Goal: Navigation & Orientation: Find specific page/section

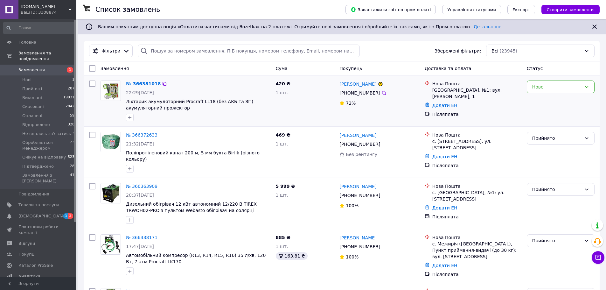
click at [368, 84] on link "Володимир Пастух" at bounding box center [357, 84] width 37 height 6
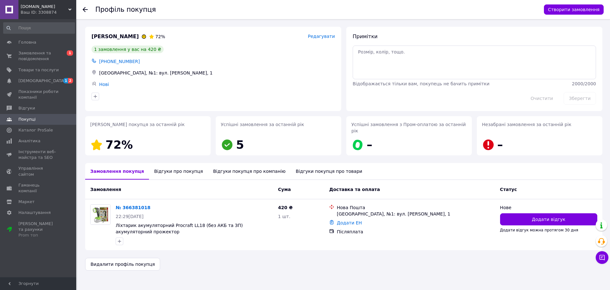
click at [173, 166] on div "Відгуки про покупця" at bounding box center [178, 171] width 59 height 17
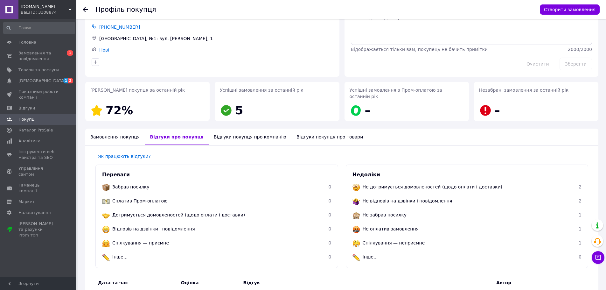
scroll to position [18, 0]
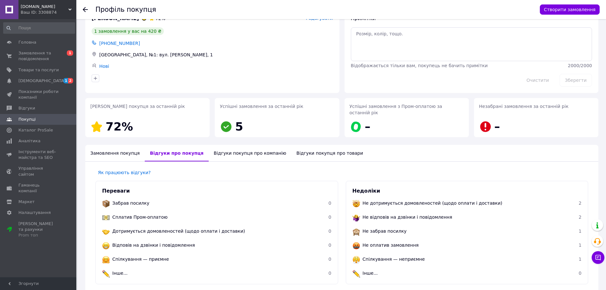
click at [217, 151] on div "Відгуки покупця про компанію" at bounding box center [250, 153] width 83 height 17
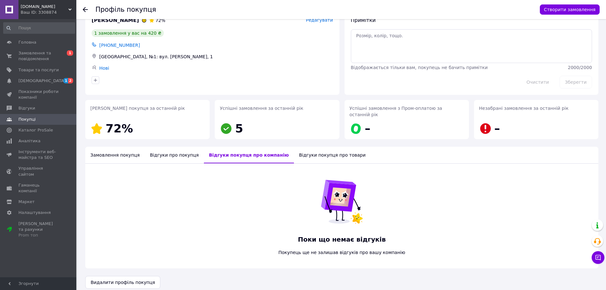
click at [294, 149] on div "Відгуки покупця про товари" at bounding box center [332, 155] width 77 height 17
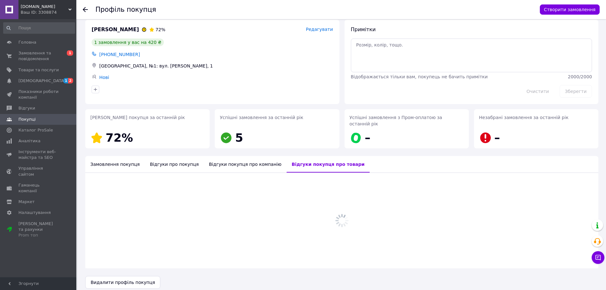
scroll to position [16, 0]
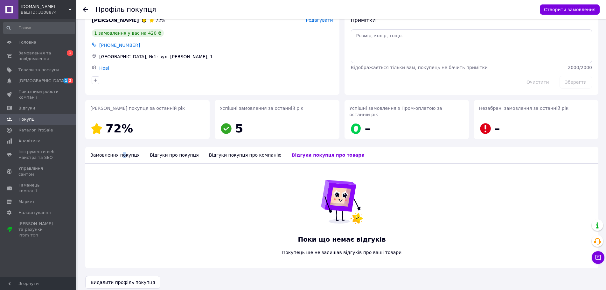
click at [119, 153] on div "Замовлення покупця" at bounding box center [114, 155] width 59 height 17
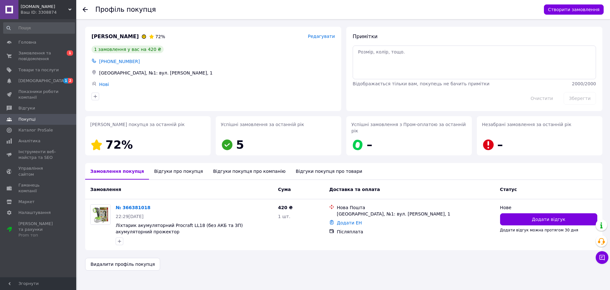
click at [78, 204] on div "Профіль покупця Створити замовлення Пастух Володимир 72% Редагувати 1 замовленн…" at bounding box center [344, 148] width 533 height 259
click at [20, 80] on span "[DEMOGRAPHIC_DATA]" at bounding box center [41, 81] width 47 height 6
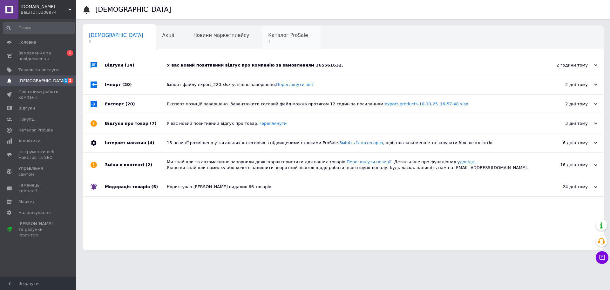
click at [262, 45] on div "Каталог ProSale 1" at bounding box center [291, 38] width 59 height 24
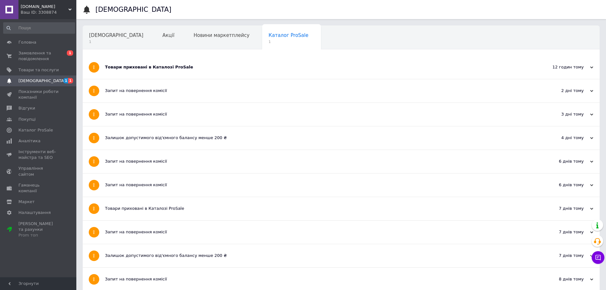
click at [221, 67] on div "Товари приховані в Каталозі ProSale" at bounding box center [317, 67] width 424 height 6
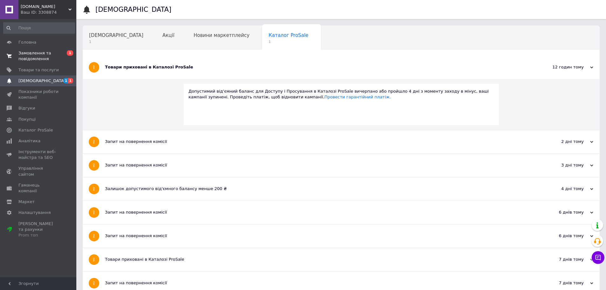
click at [39, 58] on span "Замовлення та повідомлення" at bounding box center [38, 55] width 40 height 11
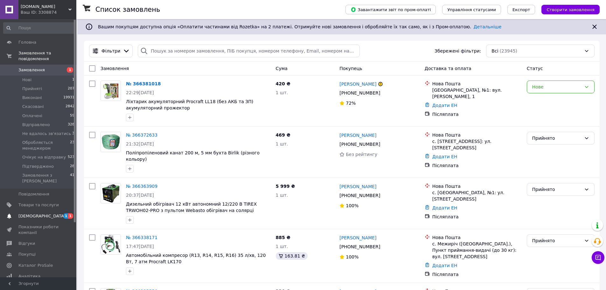
click at [21, 213] on span "[DEMOGRAPHIC_DATA]" at bounding box center [41, 216] width 47 height 6
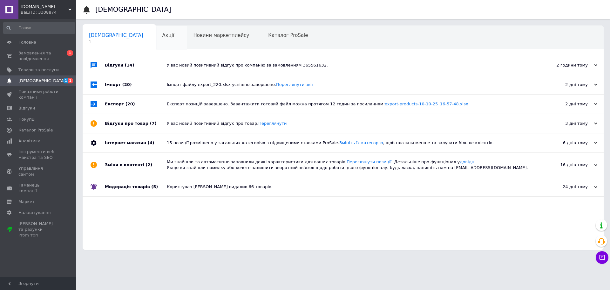
click at [156, 39] on div "Акції 0" at bounding box center [171, 38] width 31 height 24
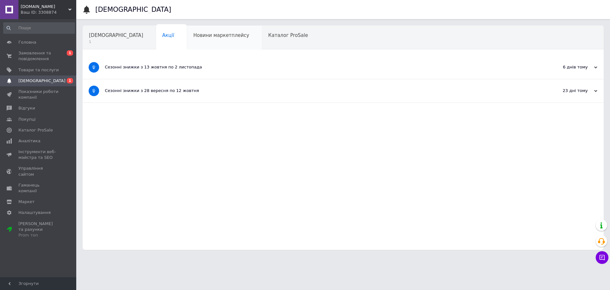
click at [188, 39] on div "Новини маркетплейсу" at bounding box center [224, 38] width 75 height 24
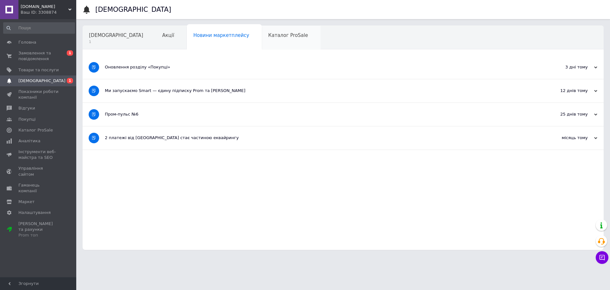
click at [262, 40] on div "Каталог ProSale" at bounding box center [291, 38] width 59 height 24
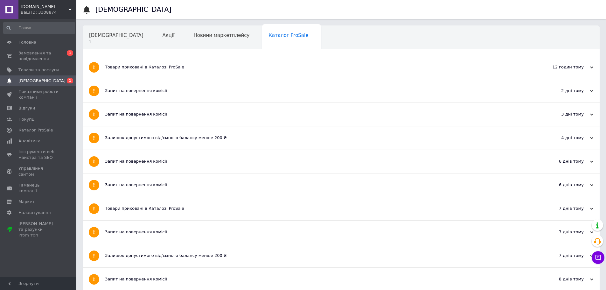
click at [152, 50] on div "Навчання та заходи" at bounding box center [118, 62] width 70 height 24
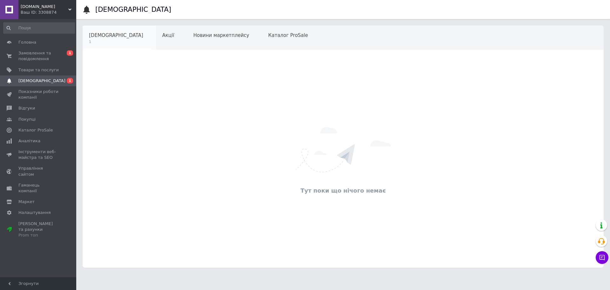
click at [117, 41] on div "Сповіщення 1" at bounding box center [119, 38] width 73 height 24
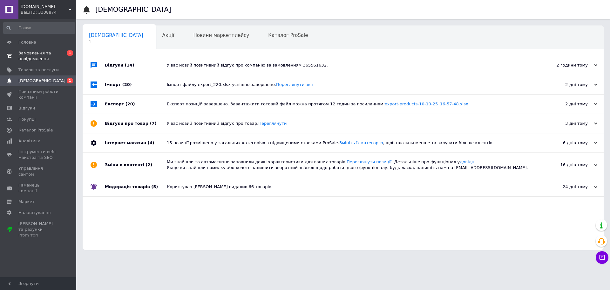
click at [33, 55] on span "Замовлення та повідомлення" at bounding box center [38, 55] width 40 height 11
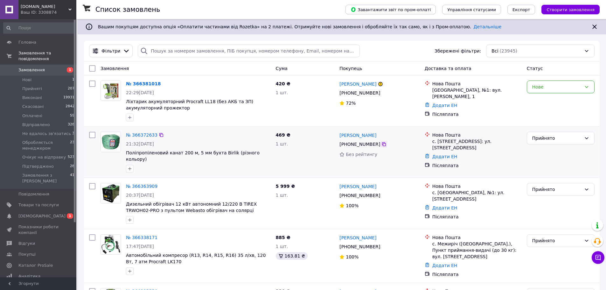
click at [382, 144] on icon at bounding box center [384, 144] width 4 height 4
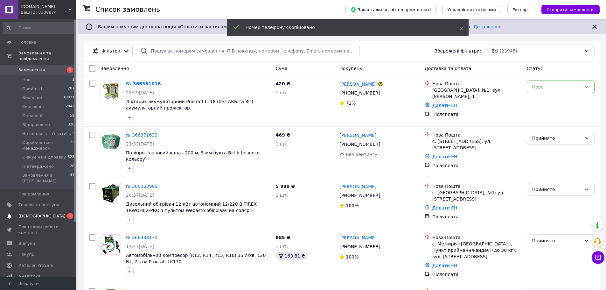
click at [42, 213] on span "[DEMOGRAPHIC_DATA]" at bounding box center [38, 216] width 40 height 6
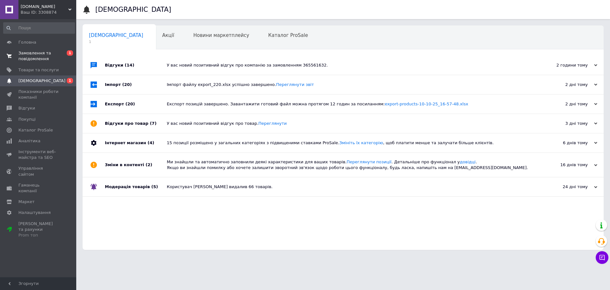
click at [43, 53] on span "Замовлення та повідомлення" at bounding box center [38, 55] width 40 height 11
